Goal: Find specific page/section: Find specific page/section

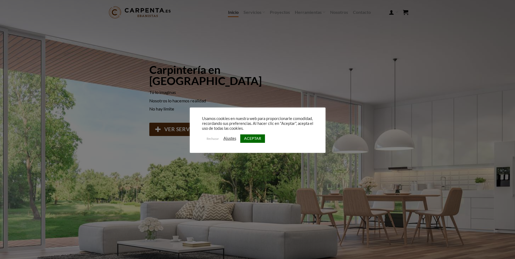
click at [259, 137] on link "ACEPTAR" at bounding box center [252, 138] width 25 height 8
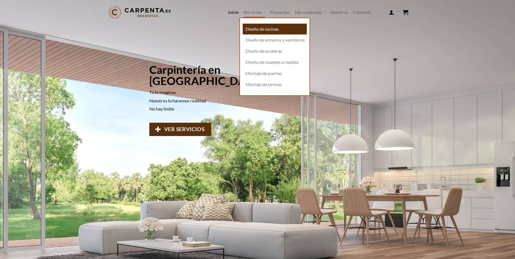
click at [264, 26] on link "Diseño de cocinas" at bounding box center [275, 29] width 64 height 11
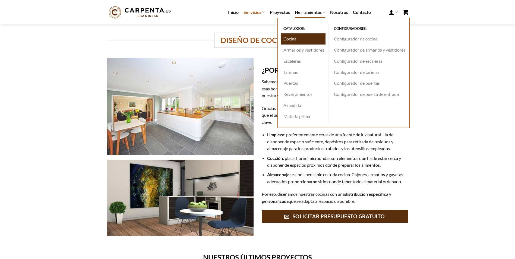
click at [299, 37] on link "Cocina" at bounding box center [303, 38] width 45 height 11
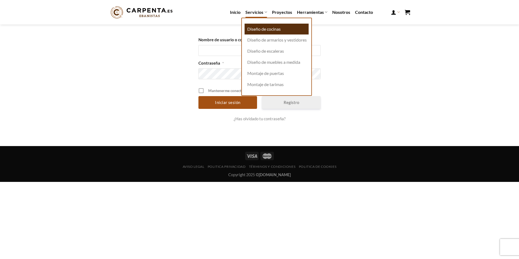
click at [273, 30] on link "Diseño de cocinas" at bounding box center [277, 29] width 64 height 11
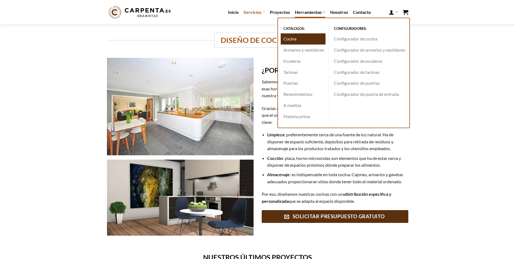
click at [297, 38] on link "Cocina" at bounding box center [303, 38] width 45 height 11
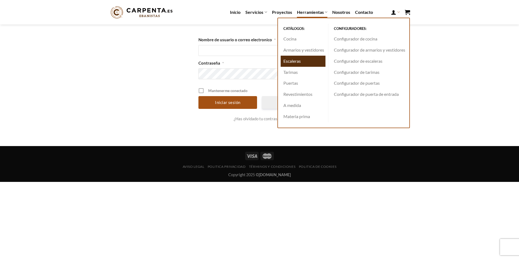
click at [306, 63] on link "Escaleras" at bounding box center [303, 61] width 45 height 11
